Goal: Task Accomplishment & Management: Use online tool/utility

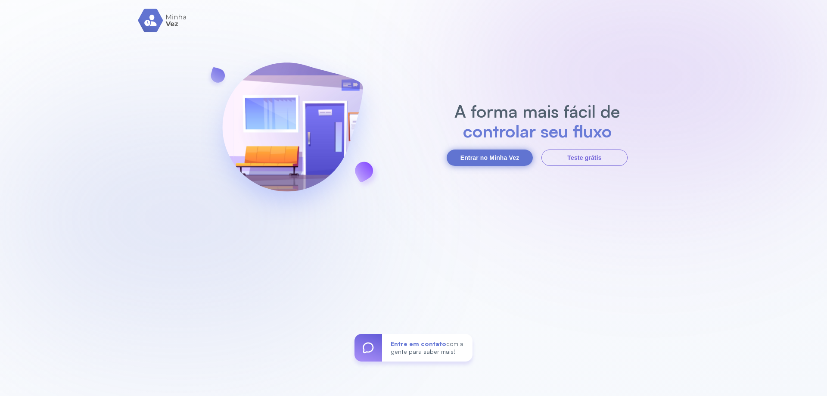
click at [479, 158] on button "Entrar no Minha Vez" at bounding box center [490, 157] width 86 height 16
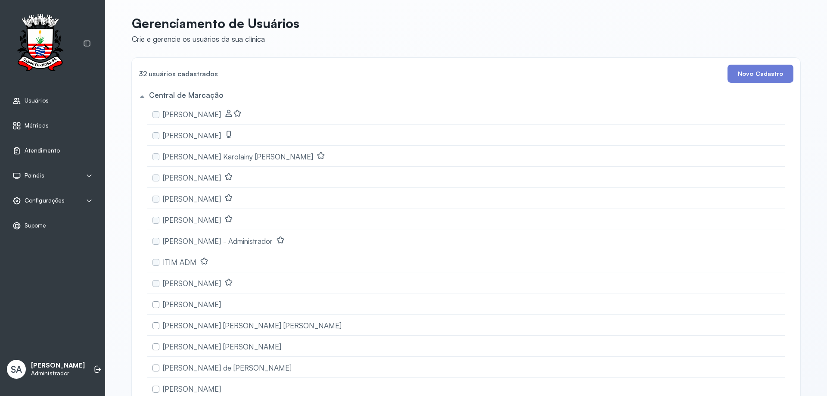
click at [49, 148] on span "Atendimento" at bounding box center [42, 150] width 35 height 7
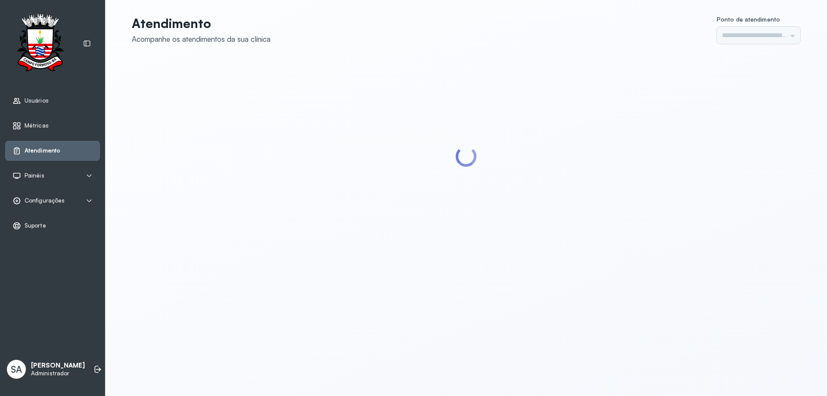
type input "******"
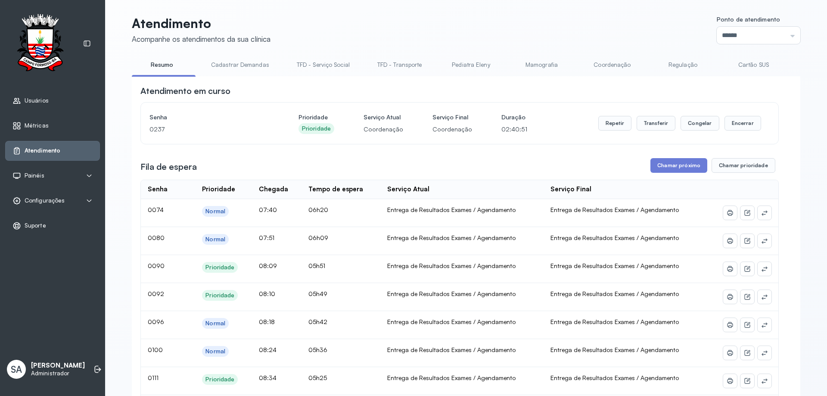
click at [610, 62] on link "Coordenação" at bounding box center [612, 65] width 60 height 14
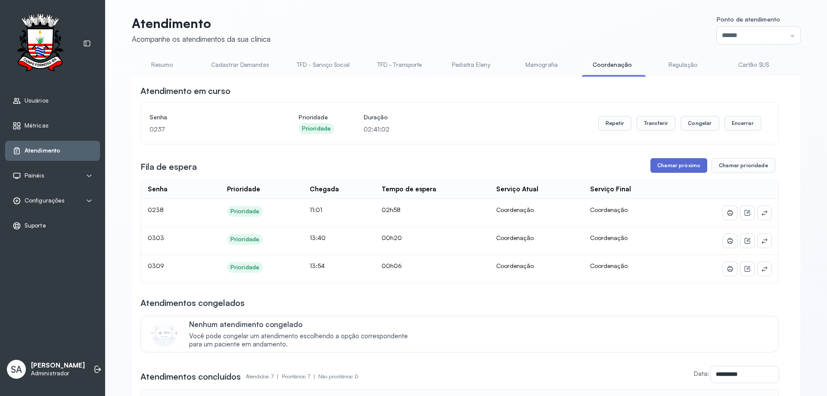
click at [670, 168] on button "Chamar próximo" at bounding box center [678, 165] width 57 height 15
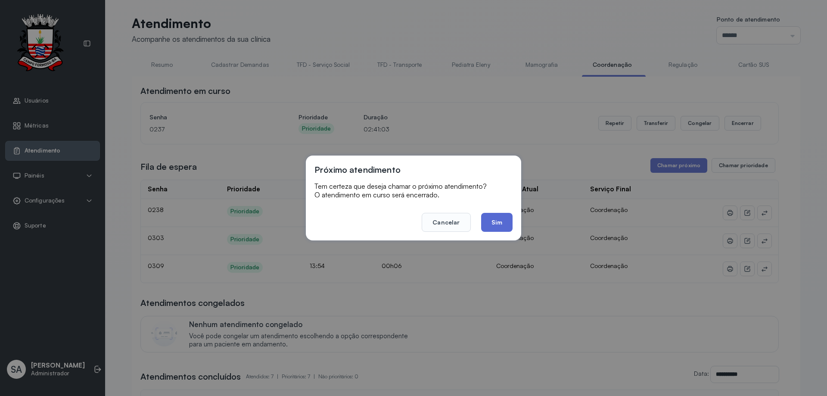
click at [496, 219] on button "Sim" at bounding box center [496, 222] width 31 height 19
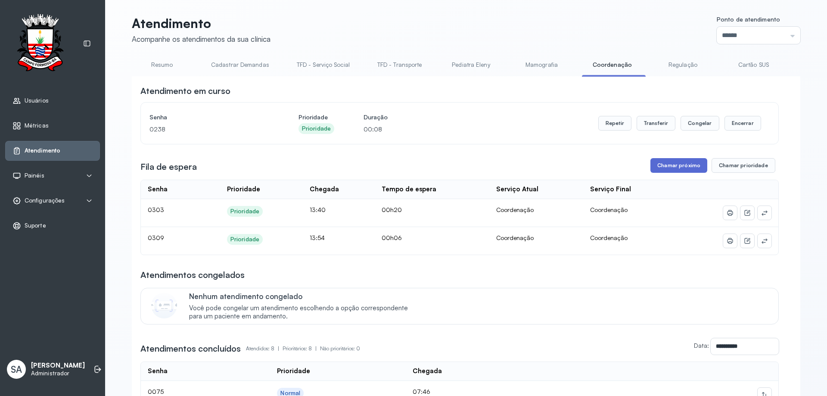
click at [662, 168] on button "Chamar próximo" at bounding box center [678, 165] width 57 height 15
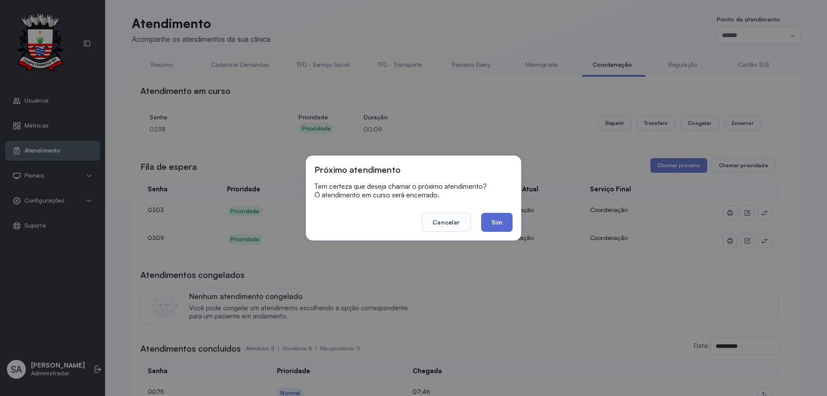
click at [504, 226] on button "Sim" at bounding box center [496, 222] width 31 height 19
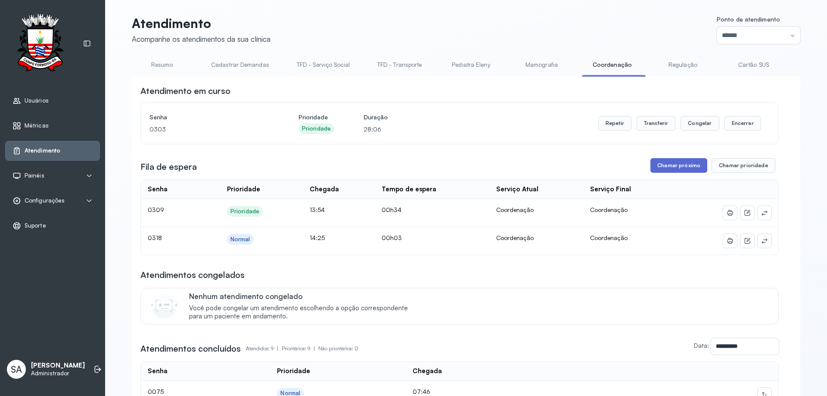
click at [682, 167] on button "Chamar próximo" at bounding box center [678, 165] width 57 height 15
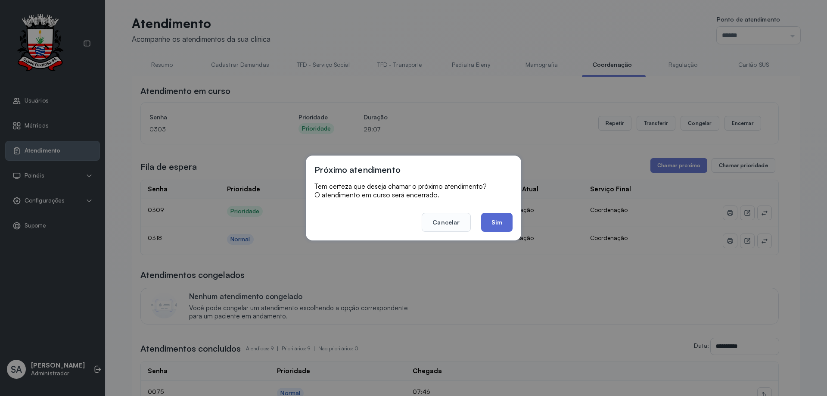
click at [494, 215] on button "Sim" at bounding box center [496, 222] width 31 height 19
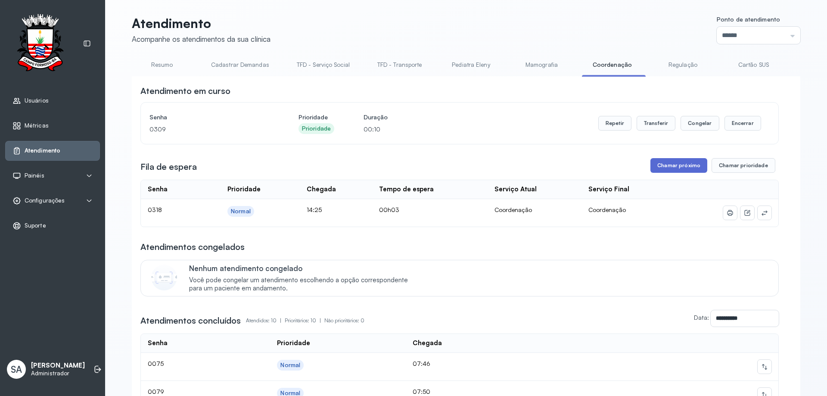
click at [674, 166] on button "Chamar próximo" at bounding box center [678, 165] width 57 height 15
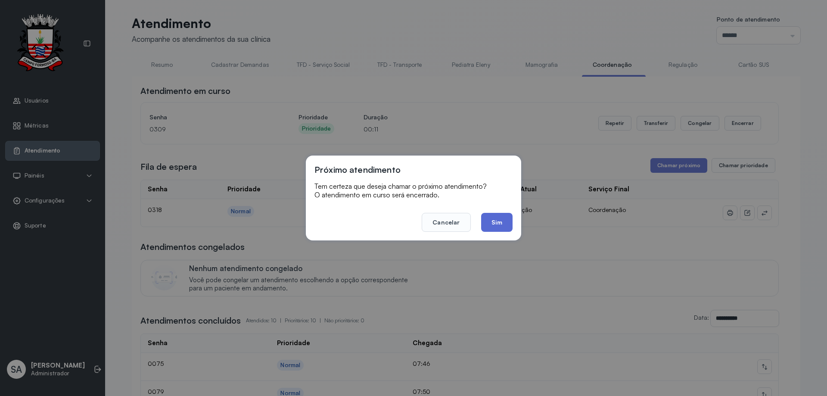
click at [503, 221] on button "Sim" at bounding box center [496, 222] width 31 height 19
